Goal: Task Accomplishment & Management: Manage account settings

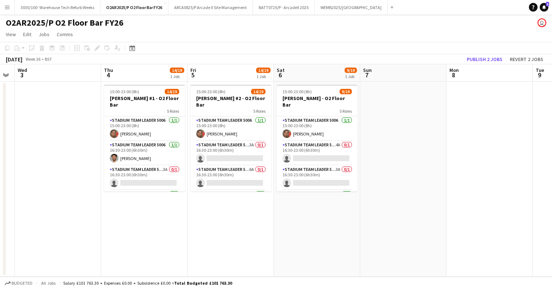
scroll to position [0, 215]
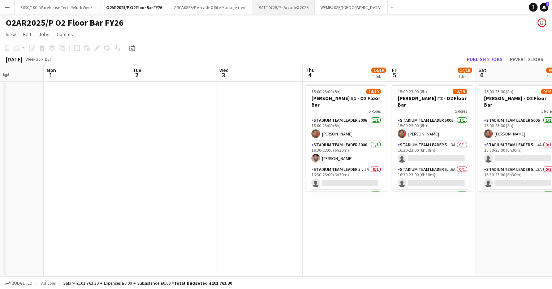
click at [290, 9] on button "BATT0725/P - ArcadeX 2025 Close" at bounding box center [284, 7] width 62 height 14
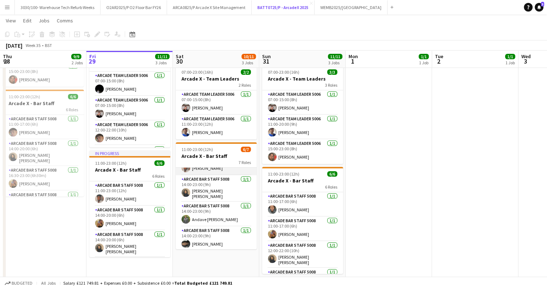
scroll to position [90, 0]
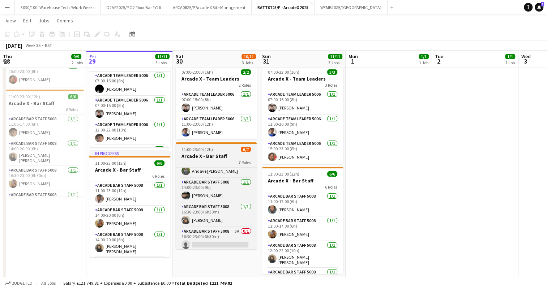
click at [223, 156] on h3 "Arcade X - Bar Staff" at bounding box center [216, 156] width 81 height 7
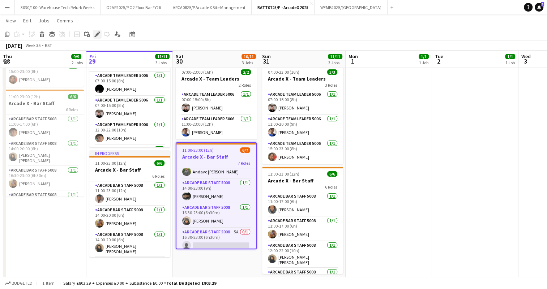
click at [96, 34] on icon "Edit" at bounding box center [97, 34] width 6 height 6
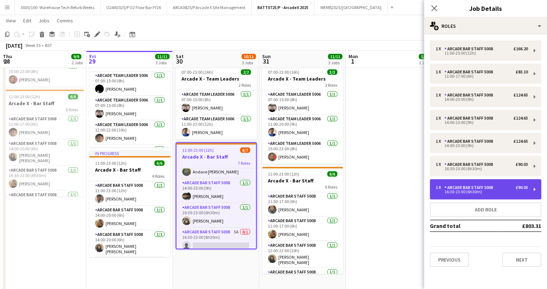
click at [467, 183] on div "1 x Arcade Bar Staff 5008 £90.03 16:30-23:00 (6h30m)" at bounding box center [485, 189] width 111 height 20
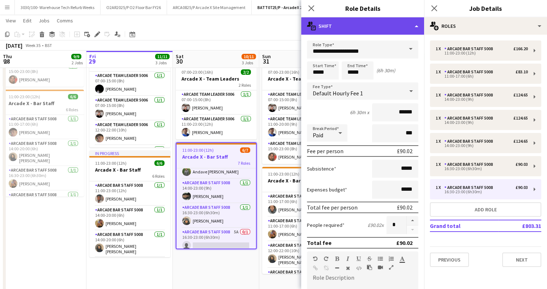
click at [401, 30] on div "multiple-actions-text Shift" at bounding box center [362, 25] width 123 height 17
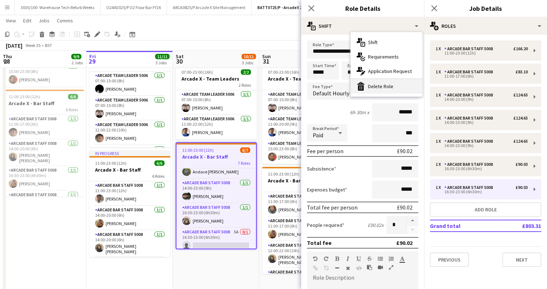
click at [383, 83] on div "bin-2 Delete Role" at bounding box center [387, 86] width 72 height 14
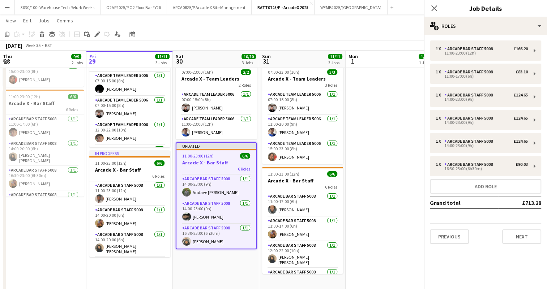
scroll to position [72, 0]
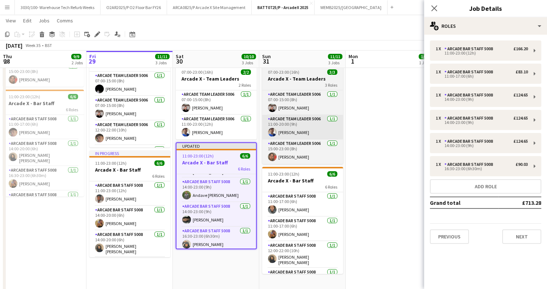
click at [343, 137] on app-date-cell "07:00-15:00 (8h) 2/2 Arcade X - Bar Backs 2 Roles Arcade Bar Staff 5008 [DATE] …" at bounding box center [302, 140] width 86 height 311
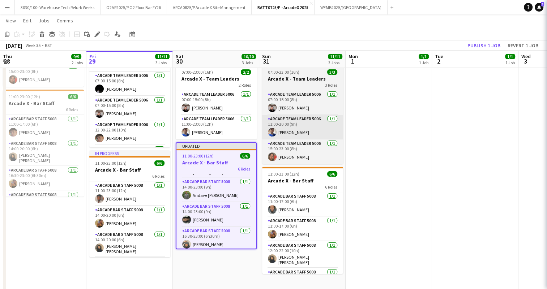
scroll to position [71, 0]
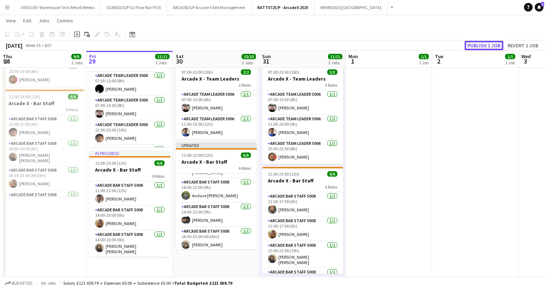
click at [480, 46] on button "Publish 1 job" at bounding box center [483, 45] width 39 height 9
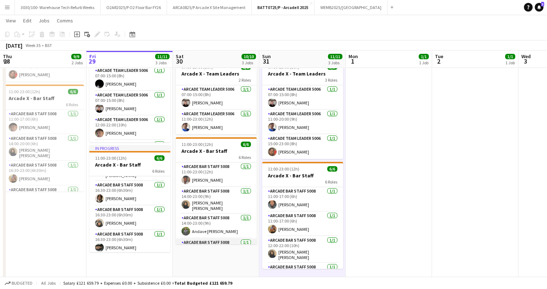
scroll to position [0, 0]
click at [351, 25] on app-page-menu "View Day view expanded Day view collapsed Month view Date picker Jump to [DATE]…" at bounding box center [273, 21] width 547 height 14
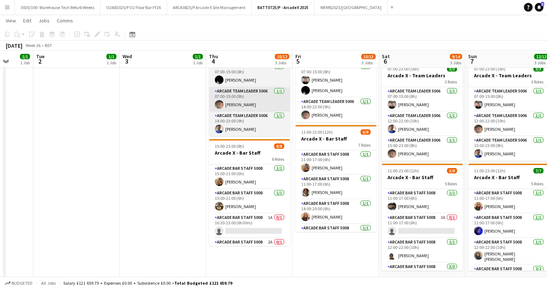
scroll to position [28, 0]
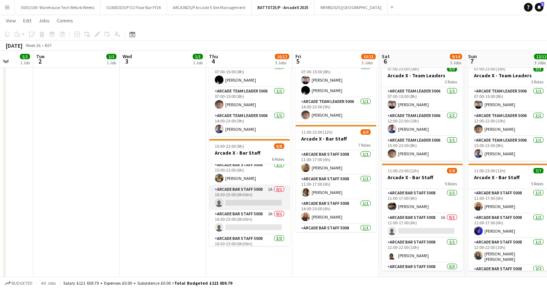
click at [265, 198] on app-card-role "Arcade Bar Staff 5008 1A 0/1 16:30-23:00 (6h30m) single-neutral-actions" at bounding box center [249, 197] width 81 height 25
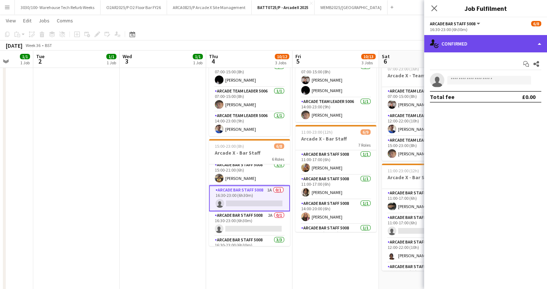
click at [487, 49] on div "single-neutral-actions-check-2 Confirmed" at bounding box center [485, 43] width 123 height 17
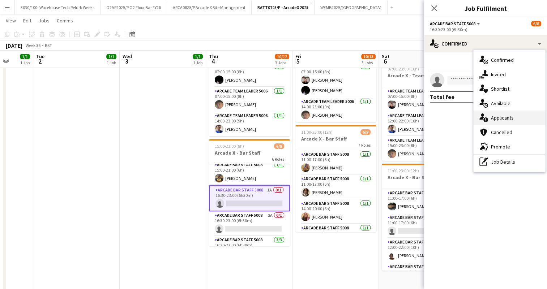
click at [492, 116] on div "single-neutral-actions-information Applicants" at bounding box center [510, 118] width 72 height 14
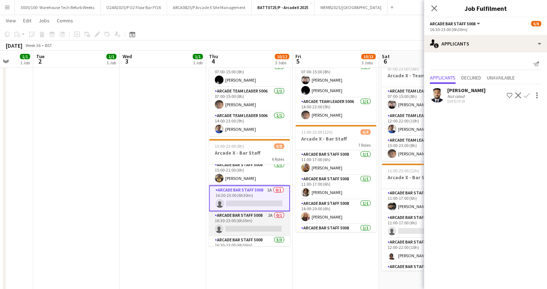
click at [234, 220] on app-card-role "Arcade Bar Staff 5008 2A 0/1 16:30-23:00 (6h30m) single-neutral-actions" at bounding box center [249, 223] width 81 height 25
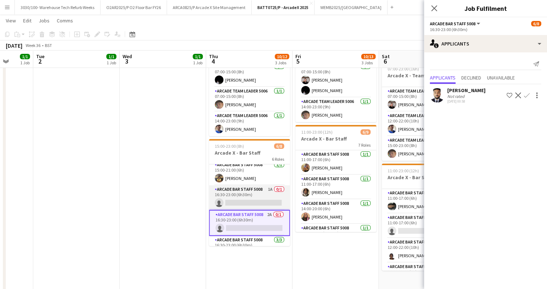
click at [262, 197] on app-card-role "Arcade Bar Staff 5008 1A 0/1 16:30-23:00 (6h30m) single-neutral-actions" at bounding box center [249, 197] width 81 height 25
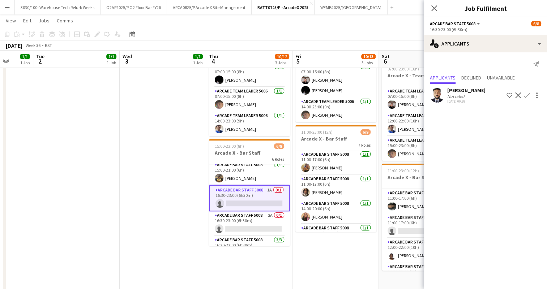
click at [427, 6] on div "Close pop-in" at bounding box center [434, 8] width 20 height 17
click at [432, 8] on icon "Close pop-in" at bounding box center [434, 8] width 7 height 7
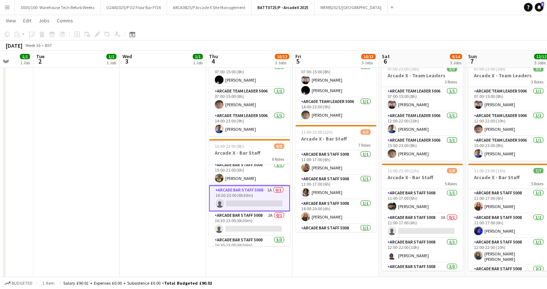
click at [245, 196] on app-card-role "Arcade Bar Staff 5008 1A 0/1 16:30-23:00 (6h30m) single-neutral-actions" at bounding box center [249, 198] width 81 height 26
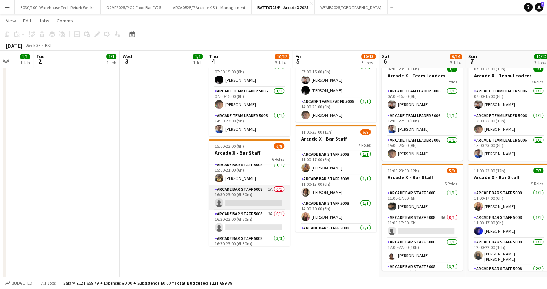
click at [238, 198] on app-card-role "Arcade Bar Staff 5008 1A 0/1 16:30-23:00 (6h30m) single-neutral-actions" at bounding box center [249, 197] width 81 height 25
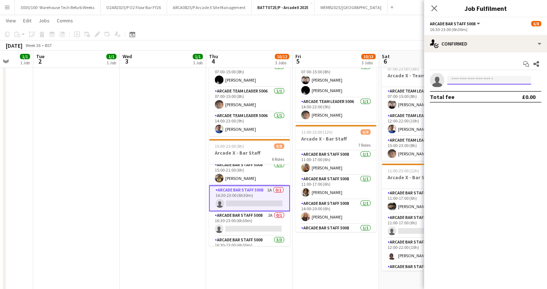
click at [488, 77] on input at bounding box center [489, 80] width 84 height 9
type input "*****"
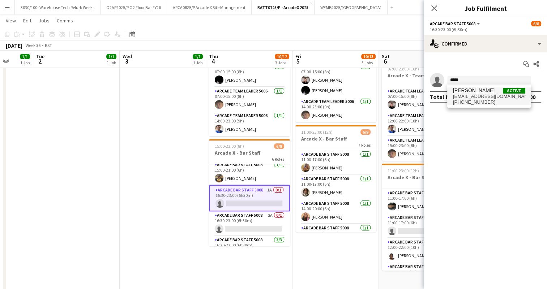
click at [496, 90] on span "[PERSON_NAME] Active" at bounding box center [489, 90] width 72 height 6
type input "*****"
click at [473, 87] on div "[PERSON_NAME] Active [EMAIL_ADDRESS][DOMAIN_NAME] [PHONE_NUMBER]" at bounding box center [489, 96] width 84 height 23
click at [469, 96] on span "[EMAIL_ADDRESS][DOMAIN_NAME]" at bounding box center [489, 97] width 72 height 6
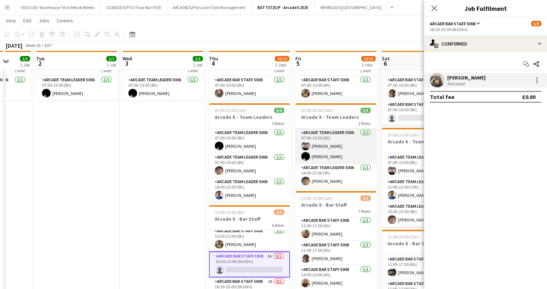
scroll to position [35, 0]
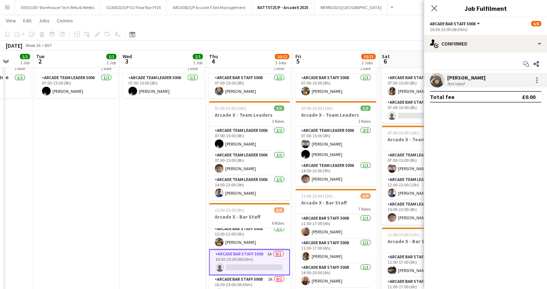
click at [484, 73] on div "[PERSON_NAME] Not rated" at bounding box center [485, 80] width 123 height 14
click at [175, 199] on app-date-cell "07:00-15:00 (8h) 1/1 Arcade X - Team Leader 1 Role Arcade Team Leader 5006 [DAT…" at bounding box center [163, 201] width 86 height 311
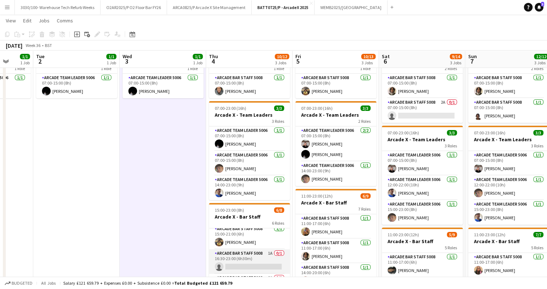
click at [246, 261] on app-card-role "Arcade Bar Staff 5008 1A 0/1 16:30-23:00 (6h30m) single-neutral-actions" at bounding box center [249, 261] width 81 height 25
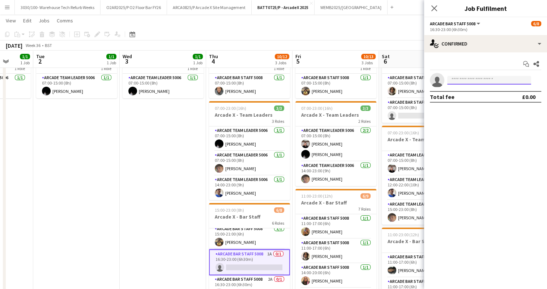
click at [468, 80] on input at bounding box center [489, 80] width 84 height 9
type input "*****"
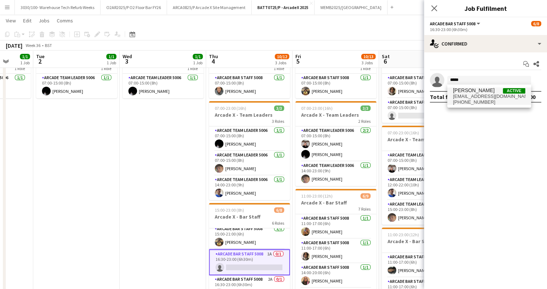
click at [479, 94] on span "[EMAIL_ADDRESS][DOMAIN_NAME]" at bounding box center [489, 97] width 72 height 6
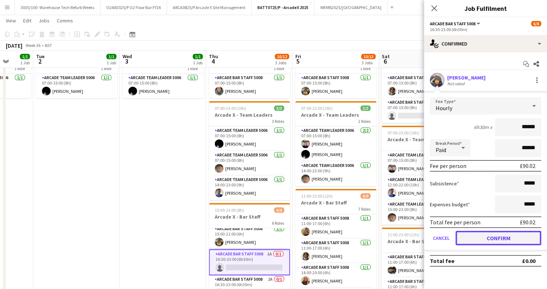
click at [484, 239] on button "Confirm" at bounding box center [498, 238] width 86 height 14
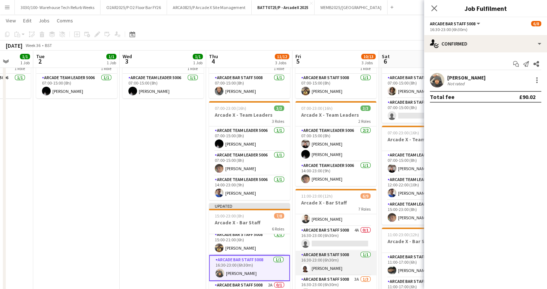
scroll to position [85, 0]
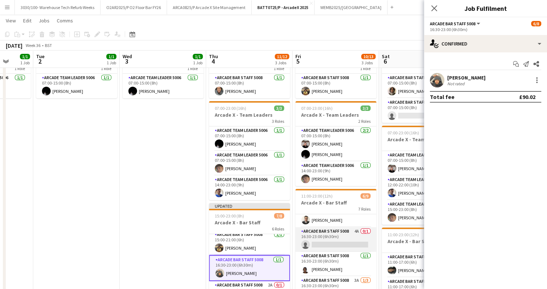
click at [334, 241] on app-card-role "Arcade Bar Staff 5008 4A 0/1 16:30-23:00 (6h30m) single-neutral-actions" at bounding box center [335, 239] width 81 height 25
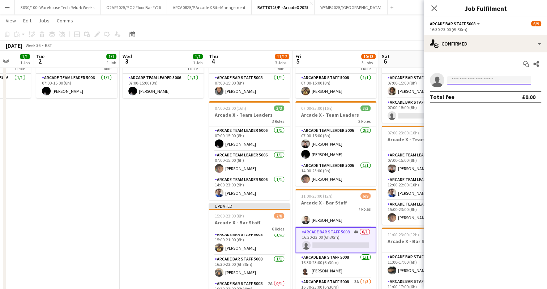
click at [479, 77] on input at bounding box center [489, 80] width 84 height 9
type input "*****"
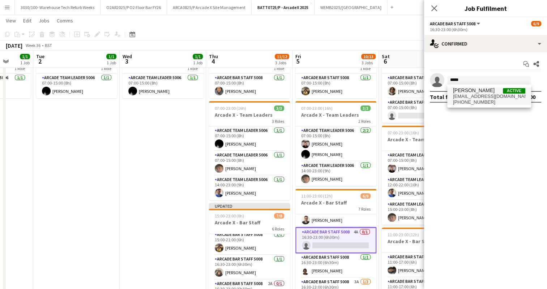
click at [490, 95] on span "[EMAIL_ADDRESS][DOMAIN_NAME]" at bounding box center [489, 97] width 72 height 6
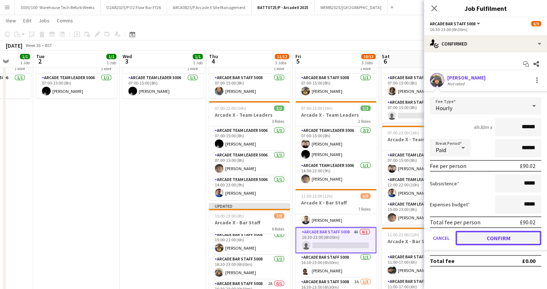
click at [479, 233] on button "Confirm" at bounding box center [498, 238] width 86 height 14
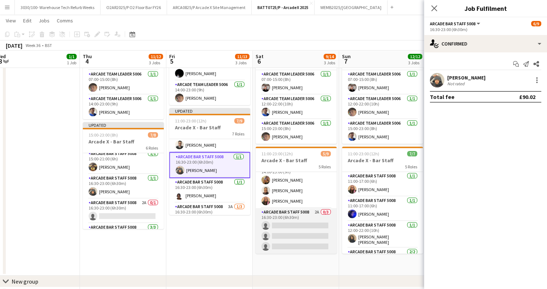
click at [297, 216] on app-card-role "Arcade Bar Staff 5008 2A 0/3 16:30-23:00 (6h30m) single-neutral-actions single-…" at bounding box center [296, 231] width 81 height 46
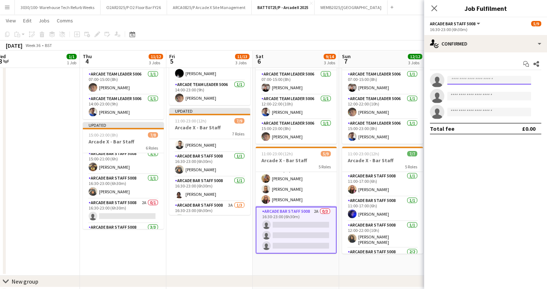
click at [464, 81] on input at bounding box center [489, 80] width 84 height 9
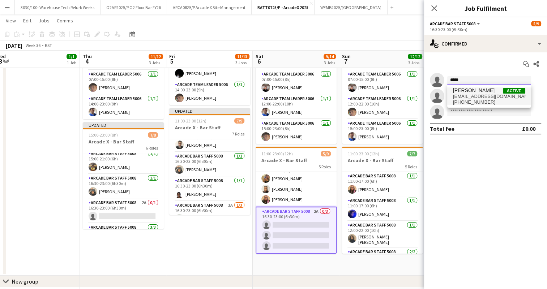
type input "*****"
click at [474, 94] on span "[EMAIL_ADDRESS][DOMAIN_NAME]" at bounding box center [489, 97] width 72 height 6
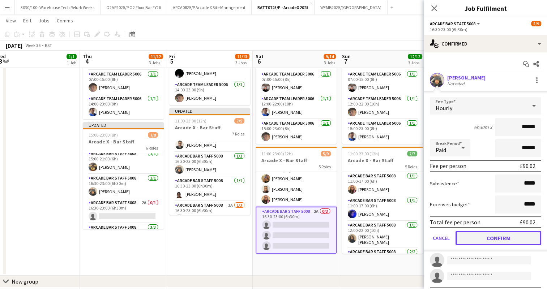
click at [469, 236] on button "Confirm" at bounding box center [498, 238] width 86 height 14
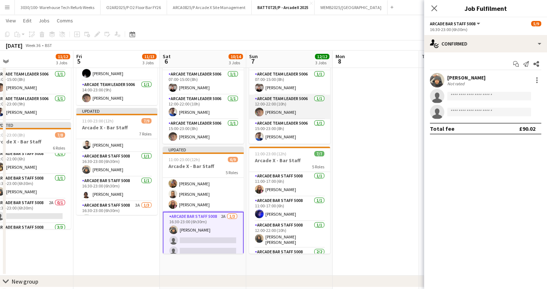
scroll to position [0, 274]
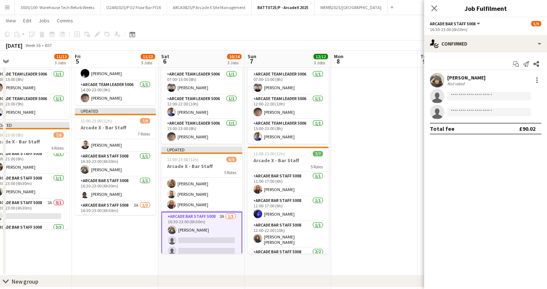
click at [400, 91] on app-date-cell at bounding box center [374, 120] width 86 height 311
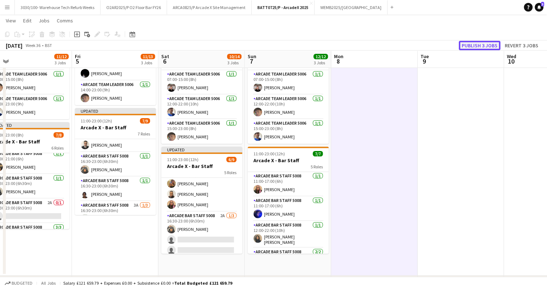
click at [481, 44] on button "Publish 3 jobs" at bounding box center [480, 45] width 42 height 9
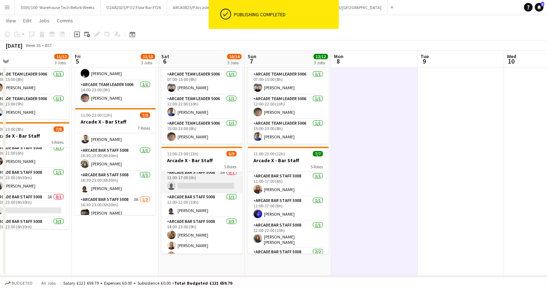
click at [211, 184] on app-card-role "Arcade Bar Staff 5008 3A 0/1 11:00-17:00 (6h) single-neutral-actions" at bounding box center [201, 180] width 81 height 25
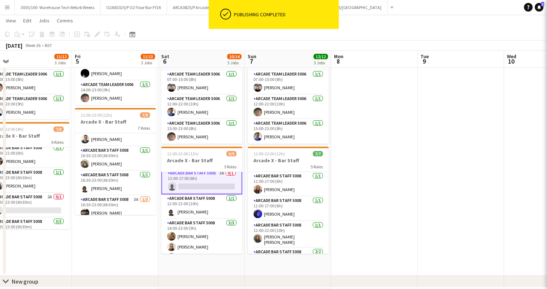
scroll to position [29, 0]
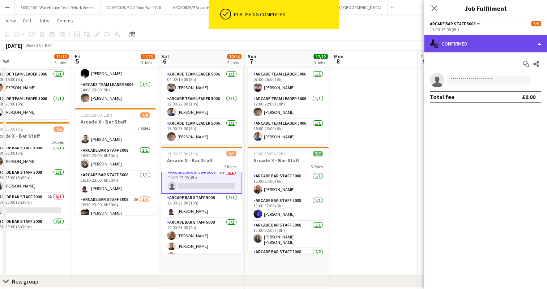
click at [496, 38] on div "single-neutral-actions-check-2 Confirmed" at bounding box center [485, 43] width 123 height 17
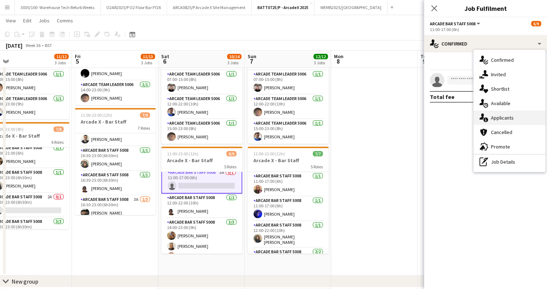
click at [501, 121] on div "single-neutral-actions-information Applicants" at bounding box center [510, 118] width 72 height 14
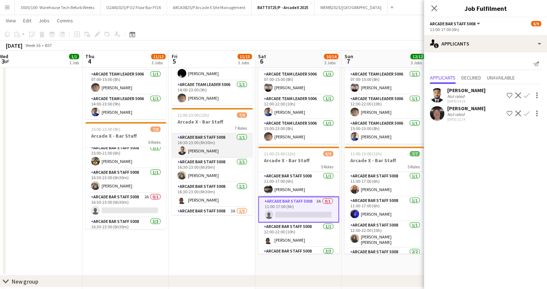
scroll to position [111, 0]
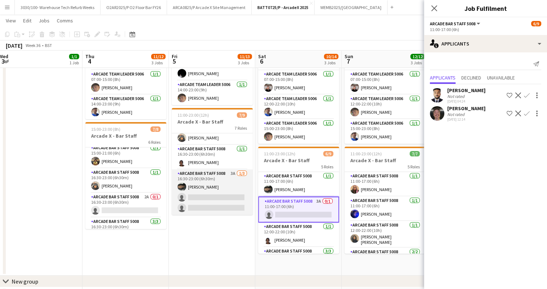
click at [222, 185] on app-card-role "Arcade Bar Staff 5008 3A [DATE] 16:30-23:00 (6h30m) [PERSON_NAME] single-neutra…" at bounding box center [212, 193] width 81 height 46
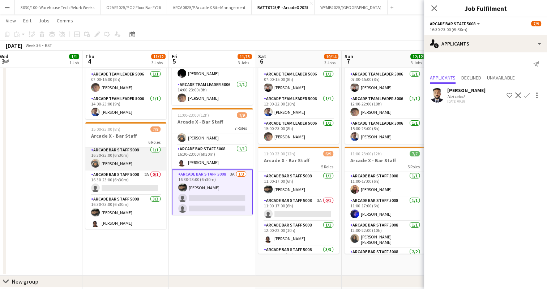
click at [138, 192] on app-card-role "Arcade Bar Staff 5008 2A 0/1 16:30-23:00 (6h30m) single-neutral-actions" at bounding box center [125, 183] width 81 height 25
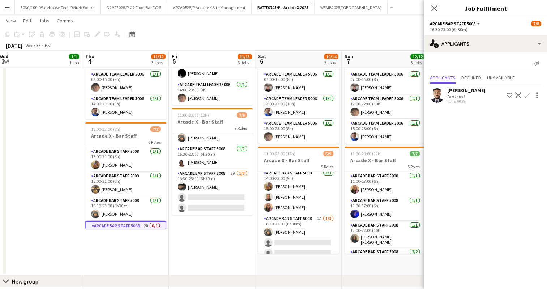
scroll to position [85, 0]
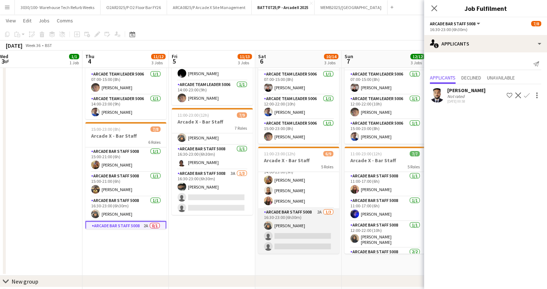
click at [293, 227] on app-card-role "Arcade Bar Staff 5008 2A [DATE] 16:30-23:00 (6h30m) [PERSON_NAME] single-neutra…" at bounding box center [298, 231] width 81 height 46
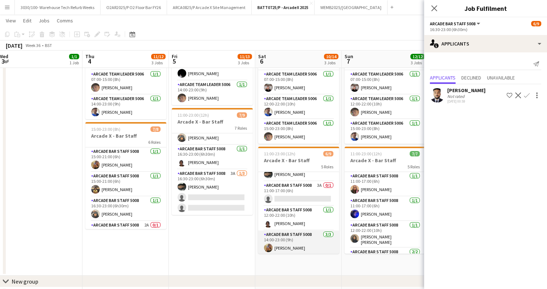
scroll to position [0, 0]
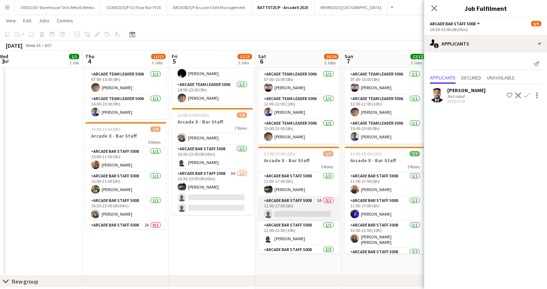
click at [295, 205] on app-card-role "Arcade Bar Staff 5008 3A 0/1 11:00-17:00 (6h) single-neutral-actions" at bounding box center [298, 209] width 81 height 25
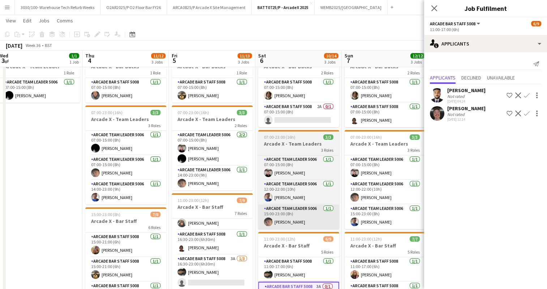
scroll to position [30, 0]
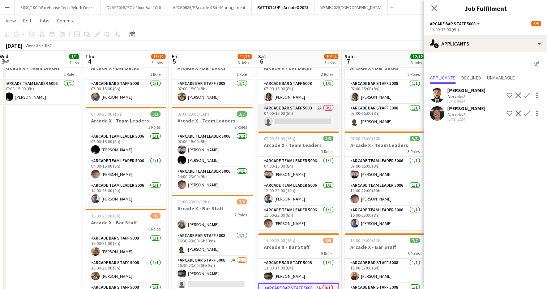
click at [300, 109] on app-card-role "Arcade Bar Staff 5008 2A 0/1 07:00-15:00 (8h) single-neutral-actions" at bounding box center [298, 116] width 81 height 25
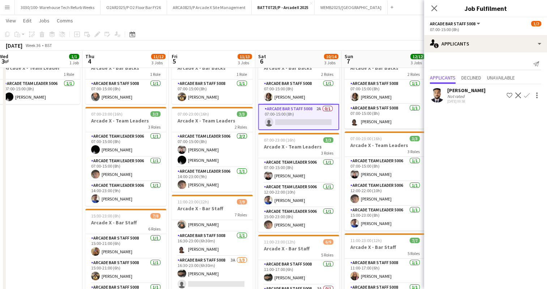
scroll to position [0, 0]
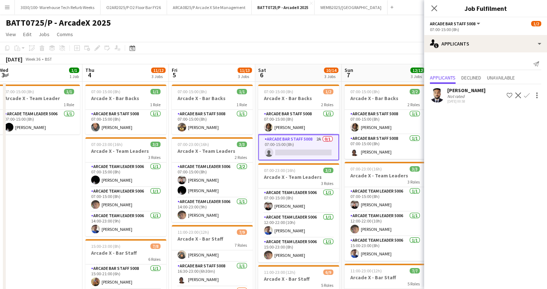
click at [370, 32] on app-page-menu "View Day view expanded Day view collapsed Month view Date picker Jump to [DATE]…" at bounding box center [273, 35] width 547 height 14
